Goal: Information Seeking & Learning: Find specific fact

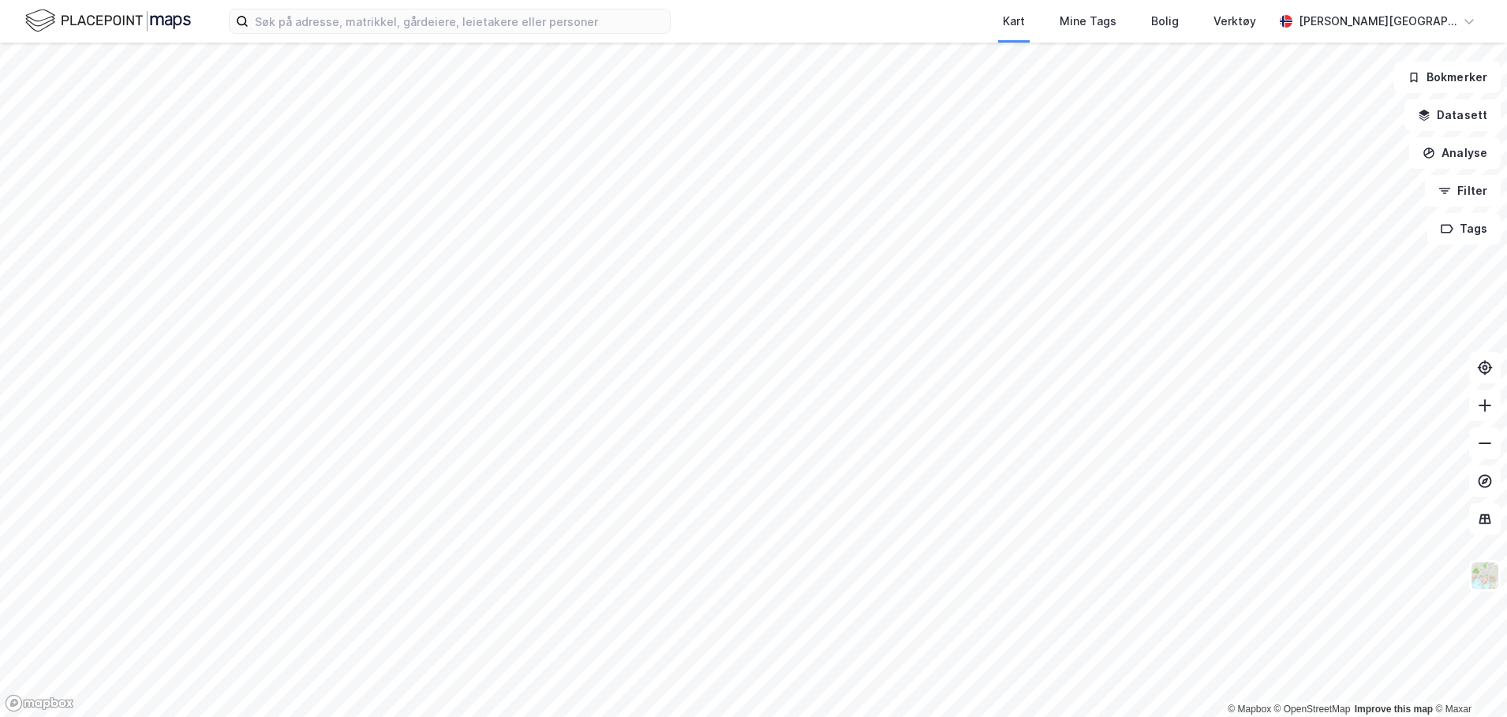
click at [432, 34] on div "Kart Mine Tags Bolig Verktøy [PERSON_NAME][GEOGRAPHIC_DATA]" at bounding box center [753, 21] width 1507 height 43
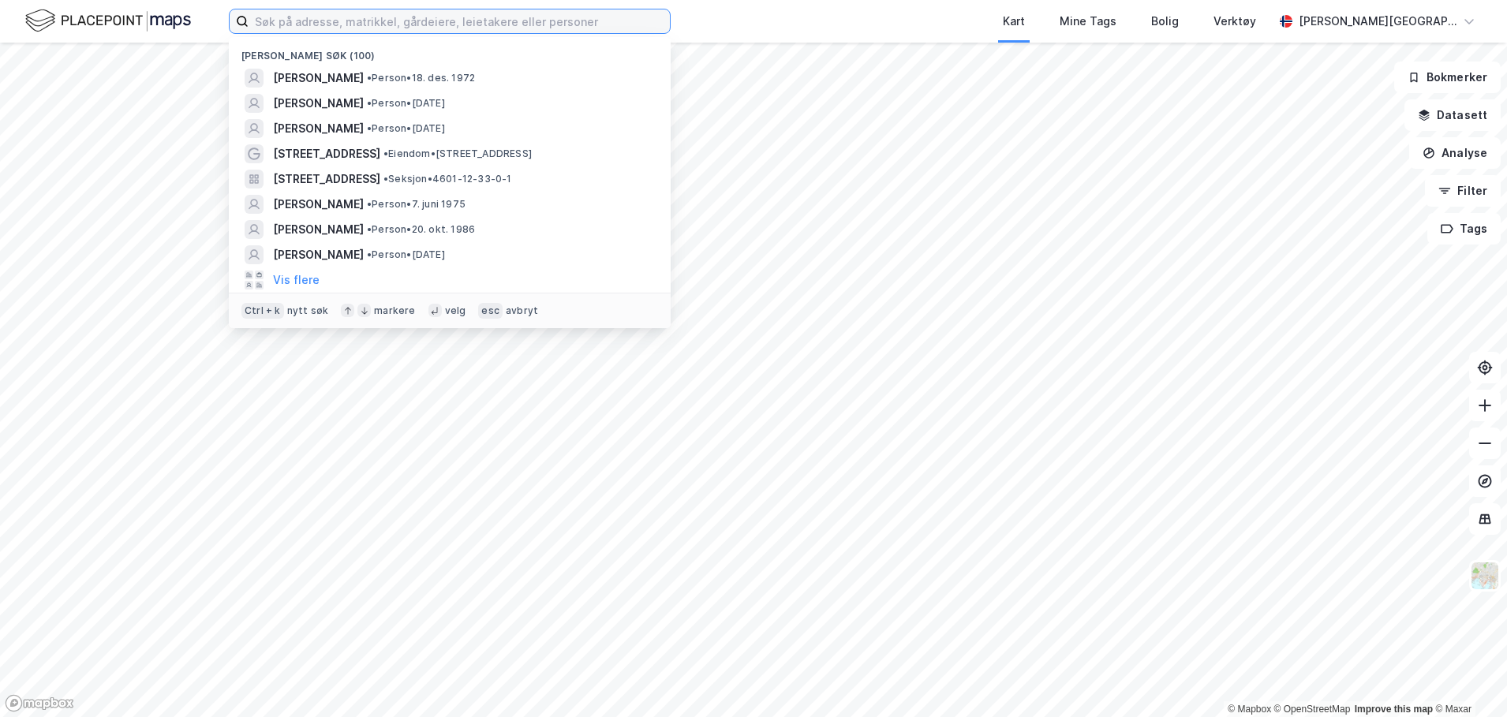
click at [432, 13] on input at bounding box center [459, 21] width 421 height 24
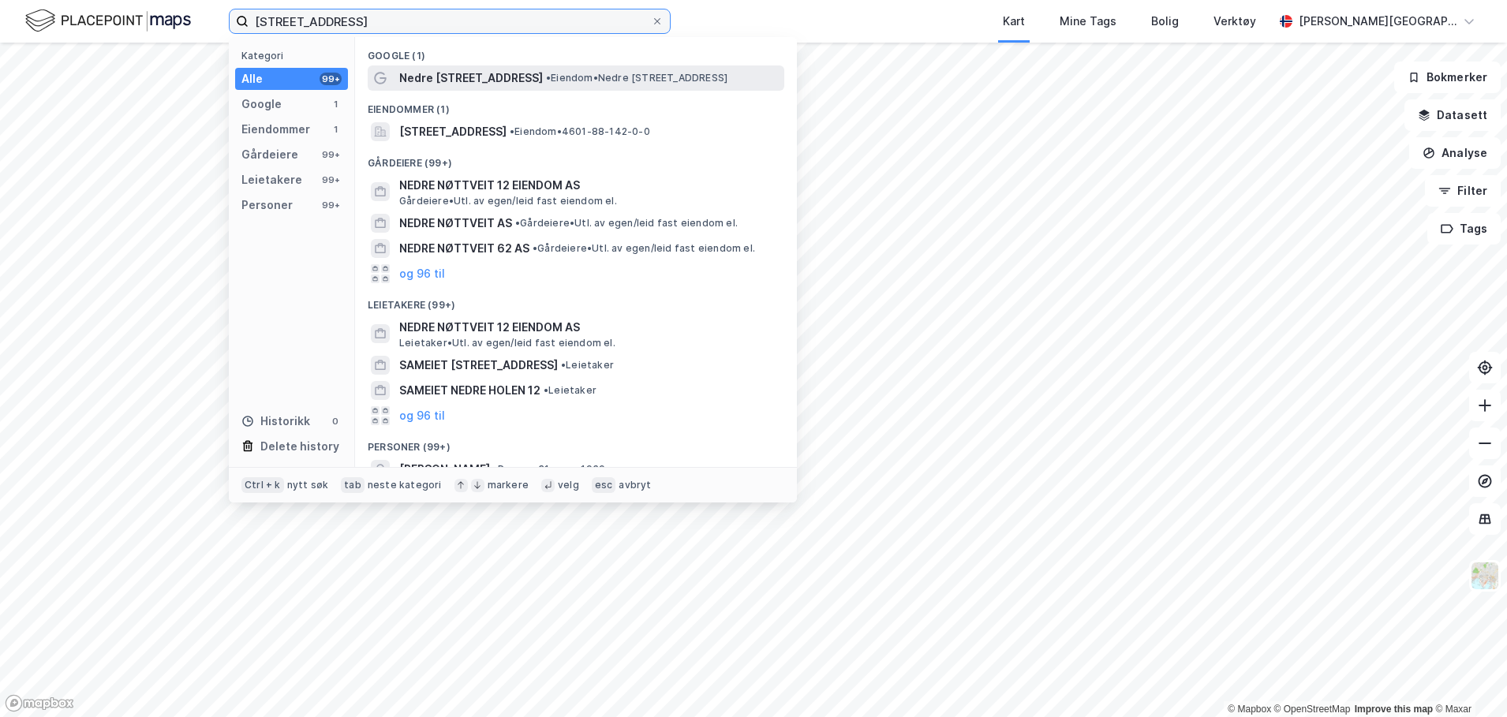
type input "[STREET_ADDRESS]"
click at [546, 75] on span "• Eiendom • [STREET_ADDRESS]" at bounding box center [636, 78] width 181 height 13
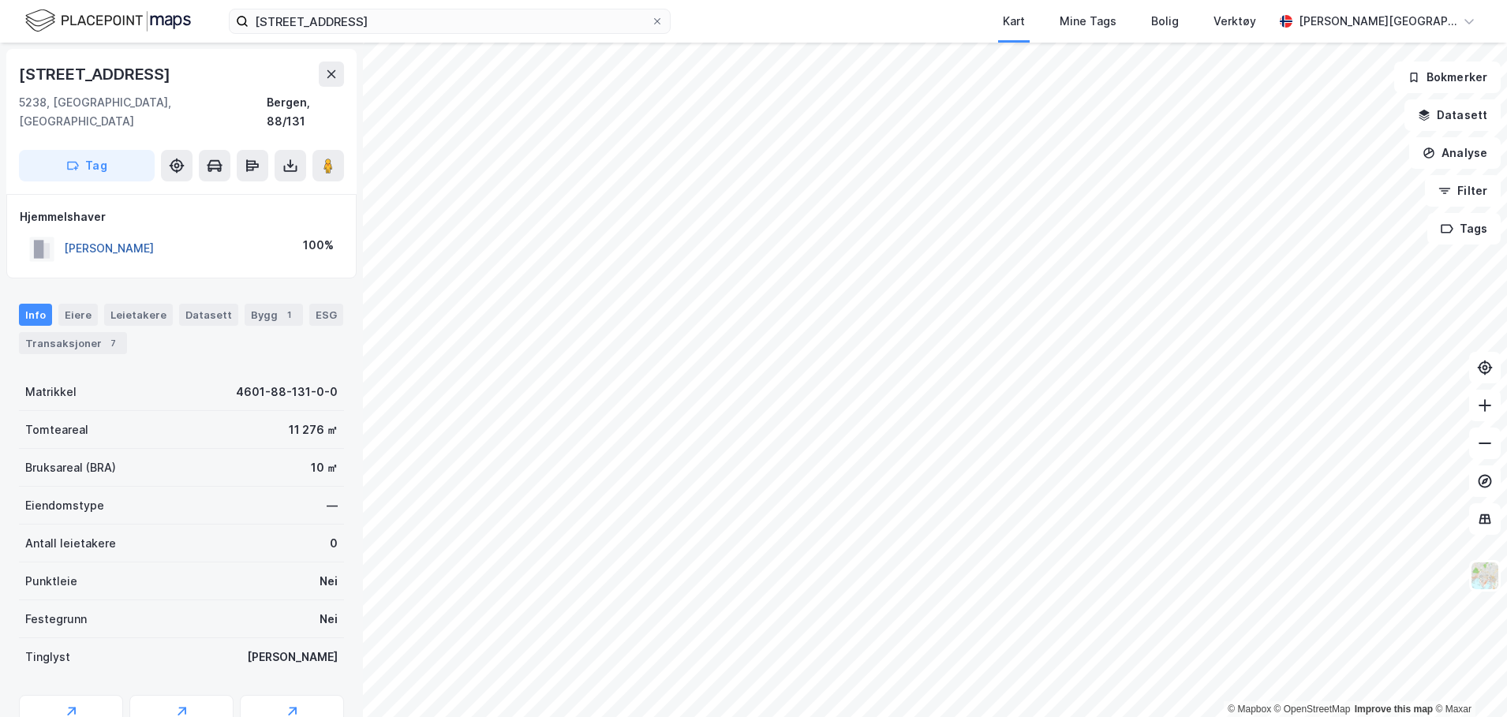
click at [0, 0] on button "[PERSON_NAME]" at bounding box center [0, 0] width 0 height 0
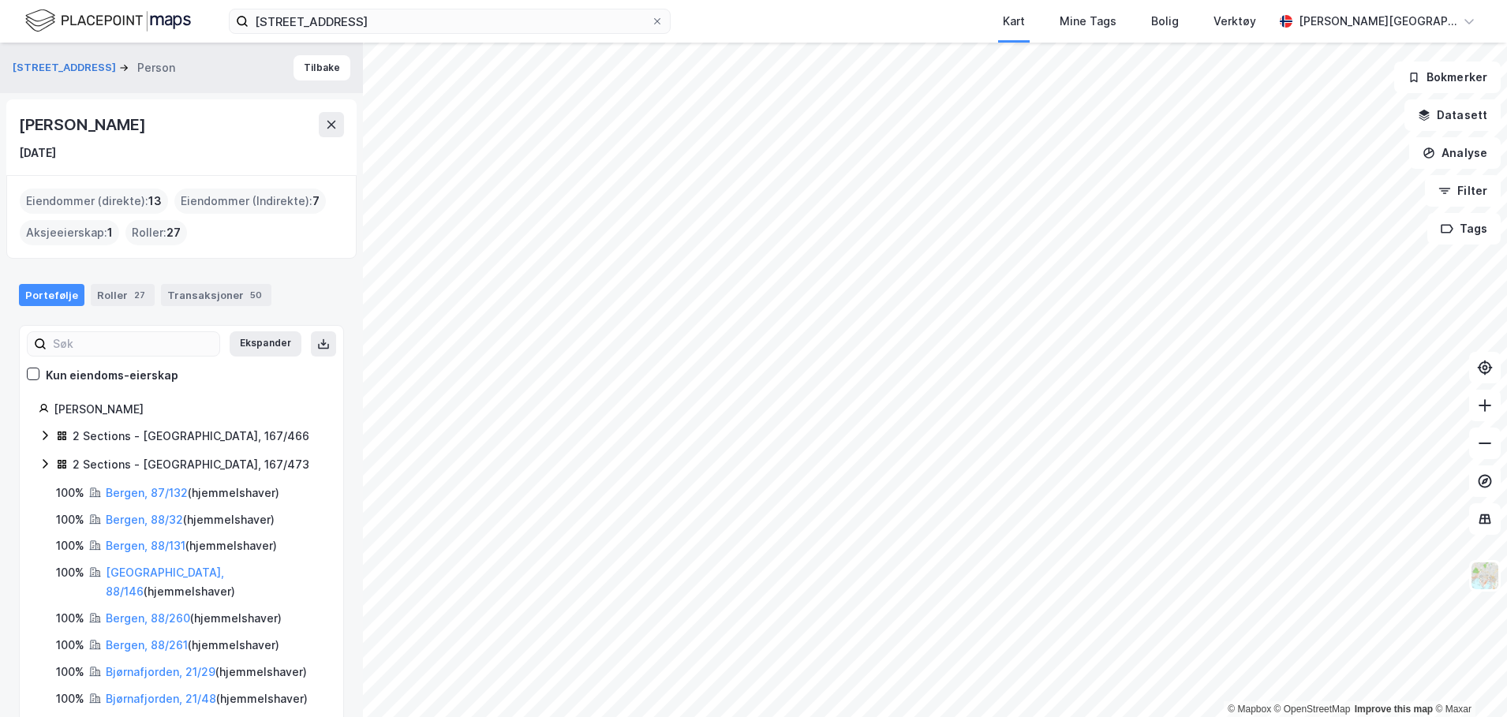
click at [159, 233] on div "Roller : 27" at bounding box center [156, 232] width 62 height 25
click at [119, 301] on div "Roller 27" at bounding box center [123, 295] width 64 height 22
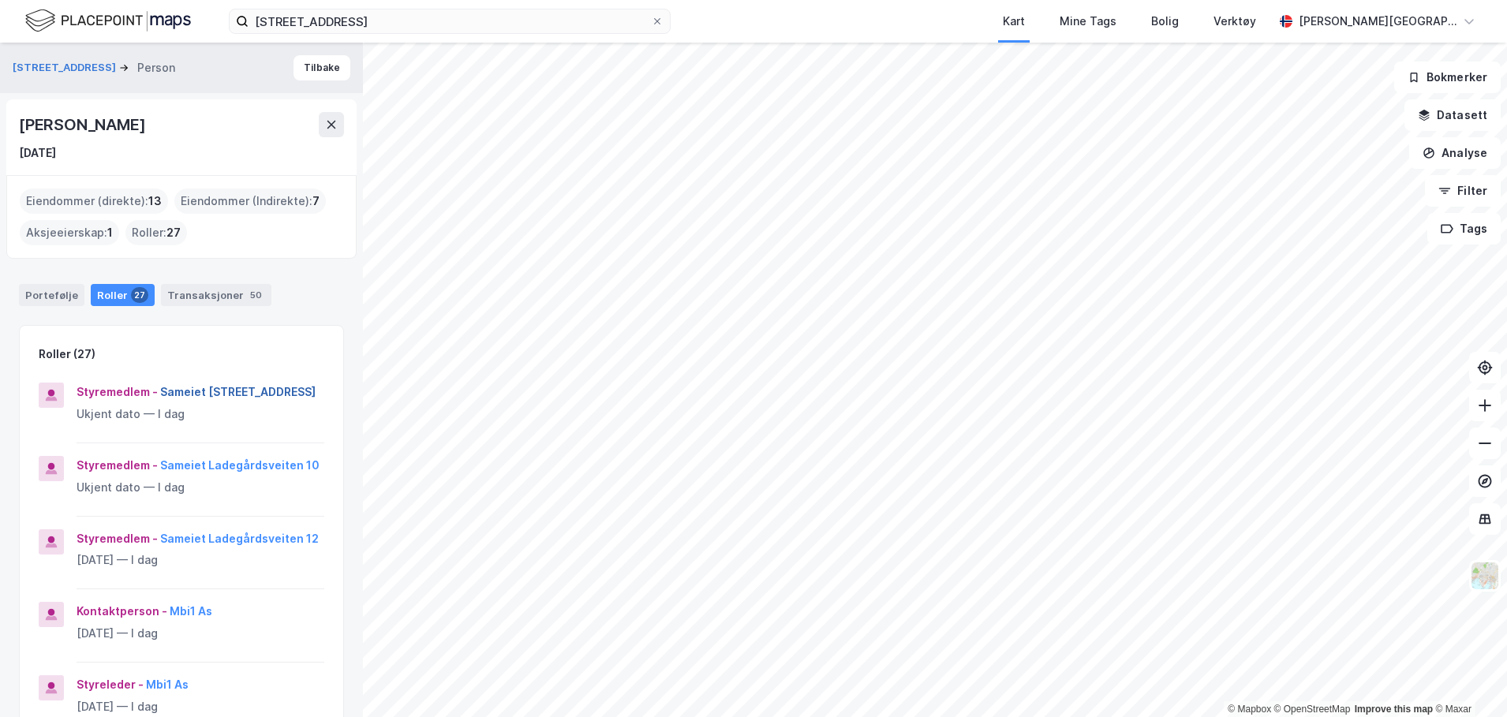
click at [0, 0] on button "Sameiet [STREET_ADDRESS]" at bounding box center [0, 0] width 0 height 0
